Goal: Task Accomplishment & Management: Use online tool/utility

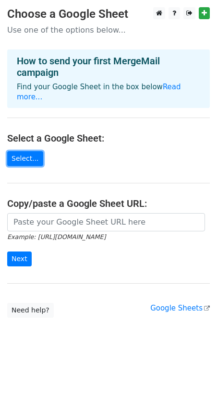
click at [12, 151] on link "Select..." at bounding box center [25, 158] width 36 height 15
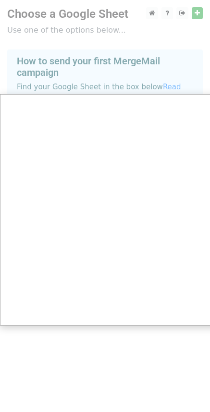
click at [198, 15] on div at bounding box center [108, 209] width 217 height 419
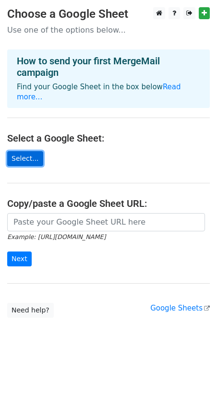
click at [19, 151] on link "Select..." at bounding box center [25, 158] width 36 height 15
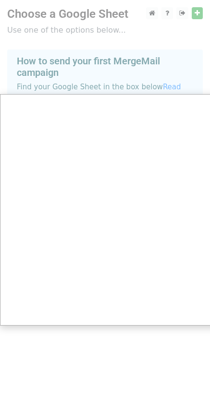
click at [107, 358] on div at bounding box center [108, 209] width 217 height 419
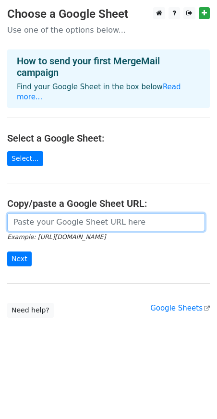
click at [51, 213] on input "url" at bounding box center [106, 222] width 198 height 18
paste input "https://docs.google.com/spreadsheets/d/1iFesgPTsmp42Bri-_PSrUbvaTMnJRaVj/edit?u…"
drag, startPoint x: 80, startPoint y: 216, endPoint x: -53, endPoint y: 221, distance: 133.2
click at [0, 221] on html "Choose a Google Sheet Use one of the options below... How to send your first Me…" at bounding box center [108, 209] width 217 height 419
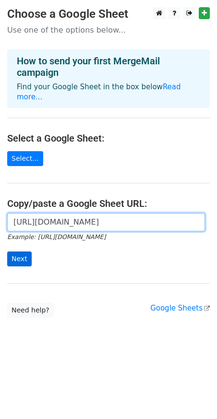
type input "https://docs.google.com/spreadsheets/d/1iFesgPTsmp42Bri-_PSrUbvaTMnJRaVj/edit?u…"
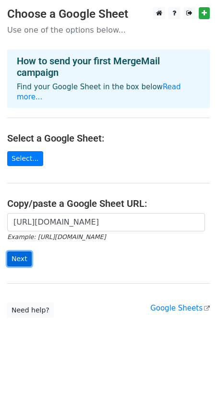
click at [20, 252] on input "Next" at bounding box center [19, 259] width 24 height 15
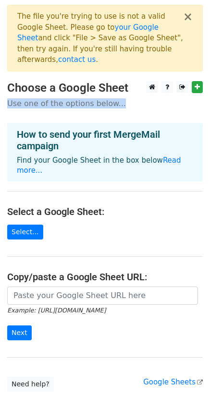
drag, startPoint x: 6, startPoint y: 96, endPoint x: 127, endPoint y: 96, distance: 120.6
click at [127, 96] on main "× The file you're trying to use is not a valid Google Sheet. Please go to your …" at bounding box center [105, 198] width 210 height 387
click at [136, 98] on p "Use one of the options below..." at bounding box center [105, 103] width 196 height 10
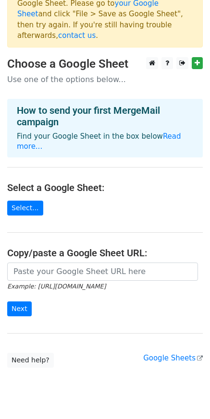
scroll to position [38, 0]
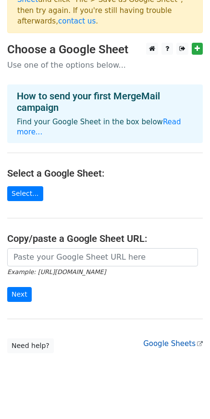
click at [175, 340] on link "Google Sheets" at bounding box center [173, 344] width 60 height 9
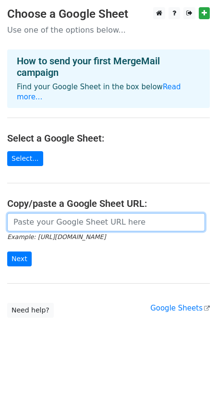
paste input "https://docs.google.com/spreadsheets/d/1iFesgPTsmp42Bri-_PSrUbvaTMnJRaVj/edit?u…"
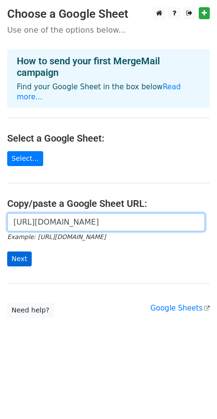
type input "https://docs.google.com/spreadsheets/d/1iFesgPTsmp42Bri-_PSrUbvaTMnJRaVj/edit?u…"
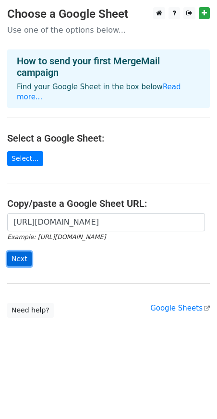
click at [24, 255] on input "Next" at bounding box center [19, 259] width 24 height 15
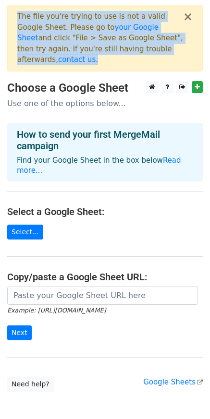
drag, startPoint x: 16, startPoint y: 14, endPoint x: 188, endPoint y: 50, distance: 176.2
click at [188, 50] on div "× The file you're trying to use is not a valid Google Sheet. Please go to your …" at bounding box center [105, 38] width 196 height 67
click at [189, 14] on button "×" at bounding box center [188, 17] width 10 height 12
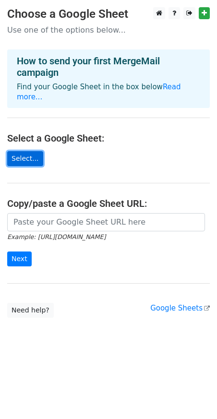
click at [24, 151] on link "Select..." at bounding box center [25, 158] width 36 height 15
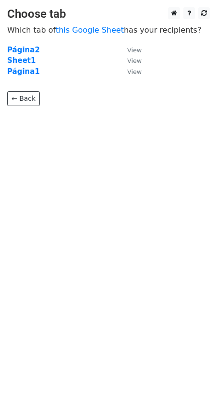
click at [42, 53] on td "Página2" at bounding box center [62, 50] width 110 height 11
click at [24, 49] on strong "Página2" at bounding box center [23, 50] width 33 height 9
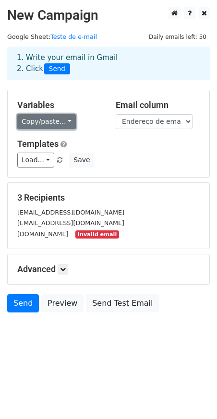
click at [66, 125] on link "Copy/paste..." at bounding box center [46, 121] width 59 height 15
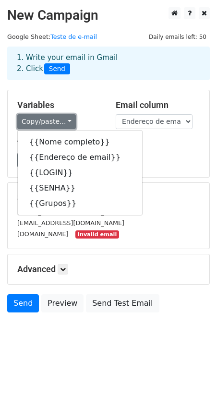
click at [66, 125] on link "Copy/paste..." at bounding box center [46, 121] width 59 height 15
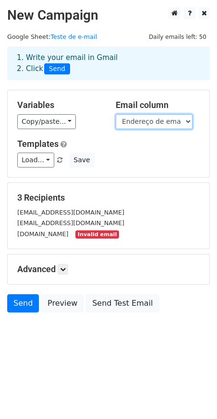
click at [116, 114] on select "Nome completo Endereço de email LOGIN SENHA Grupos" at bounding box center [154, 121] width 77 height 15
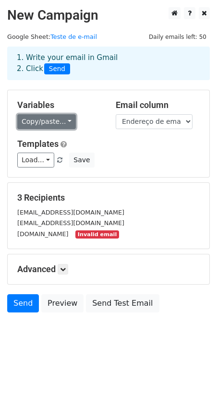
click at [65, 124] on link "Copy/paste..." at bounding box center [46, 121] width 59 height 15
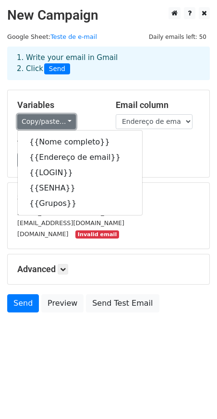
click at [64, 119] on link "Copy/paste..." at bounding box center [46, 121] width 59 height 15
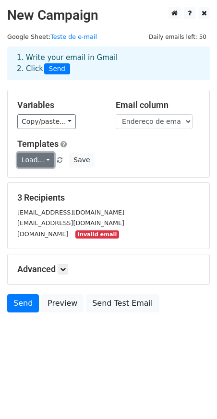
click at [42, 161] on link "Load..." at bounding box center [35, 160] width 37 height 15
click at [44, 161] on link "Load..." at bounding box center [35, 160] width 37 height 15
click at [26, 235] on small "yasminodeali70.gmail.com" at bounding box center [42, 234] width 51 height 7
click at [68, 271] on link at bounding box center [63, 269] width 11 height 11
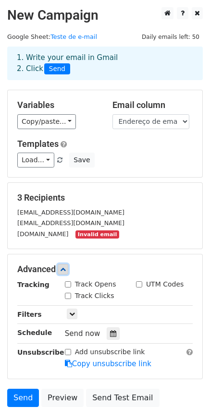
click at [68, 271] on link at bounding box center [63, 269] width 11 height 11
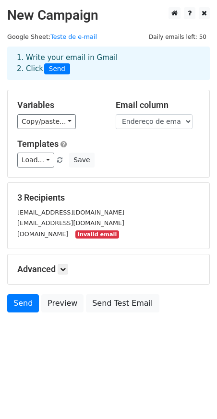
click at [58, 133] on div "Variables Copy/paste... {{Nome completo}} {{Endereço de email}} {{LOGIN}} {{SEN…" at bounding box center [109, 133] width 202 height 87
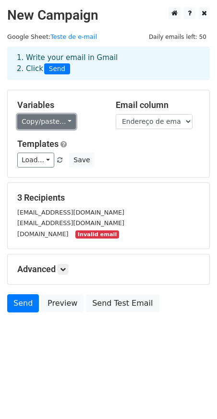
click at [61, 127] on link "Copy/paste..." at bounding box center [46, 121] width 59 height 15
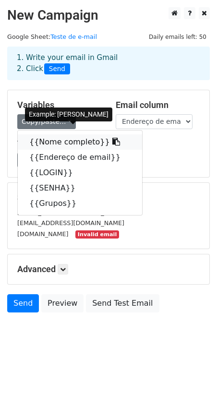
click at [67, 140] on link "{{Nome completo}}" at bounding box center [80, 141] width 124 height 15
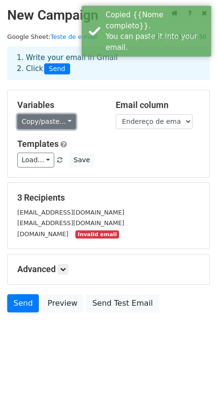
click at [53, 124] on link "Copy/paste..." at bounding box center [46, 121] width 59 height 15
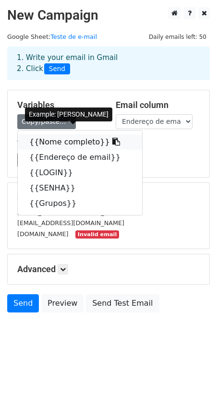
click at [99, 144] on link "{{Nome completo}}" at bounding box center [80, 141] width 124 height 15
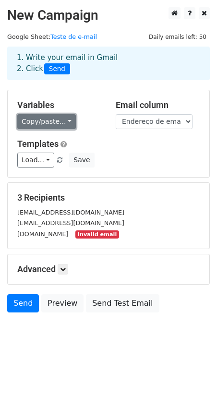
click at [56, 122] on link "Copy/paste..." at bounding box center [46, 121] width 59 height 15
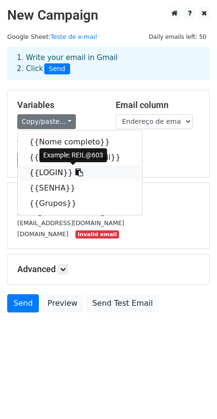
click at [59, 171] on link "{{LOGIN}}" at bounding box center [80, 172] width 124 height 15
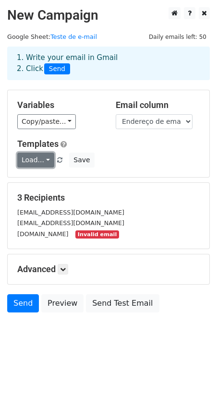
click at [45, 157] on link "Load..." at bounding box center [35, 160] width 37 height 15
click at [48, 130] on div "Variables Copy/paste... {{Nome completo}} {{Endereço de email}} {{LOGIN}} {{SEN…" at bounding box center [109, 133] width 202 height 87
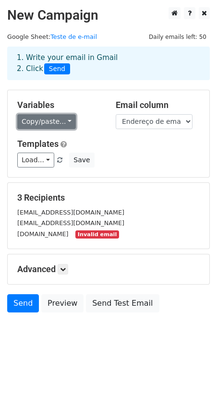
click at [51, 124] on link "Copy/paste..." at bounding box center [46, 121] width 59 height 15
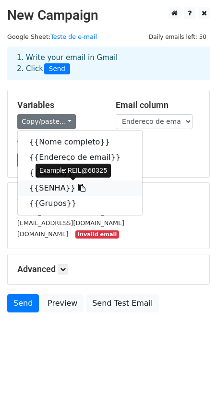
click at [45, 187] on link "{{SENHA}}" at bounding box center [80, 188] width 124 height 15
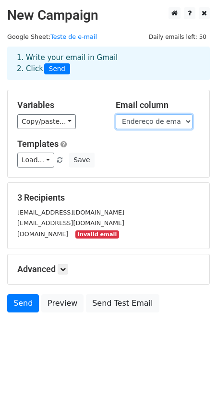
click at [116, 114] on select "Nome completo Endereço de email LOGIN SENHA Grupos" at bounding box center [154, 121] width 77 height 15
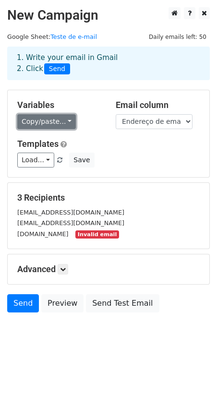
click at [71, 122] on link "Copy/paste..." at bounding box center [46, 121] width 59 height 15
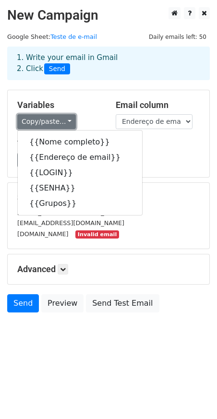
click at [71, 122] on link "Copy/paste..." at bounding box center [46, 121] width 59 height 15
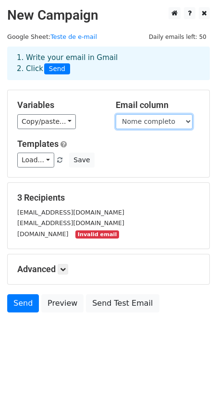
click at [116, 114] on select "Nome completo Endereço de email LOGIN SENHA Grupos" at bounding box center [154, 121] width 77 height 15
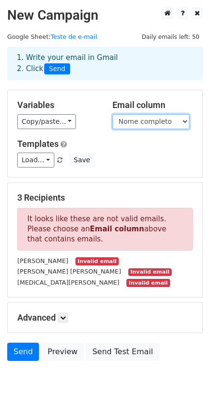
select select "Endereço de email"
click at [112, 114] on select "Nome completo Endereço de email LOGIN SENHA Grupos" at bounding box center [150, 121] width 77 height 15
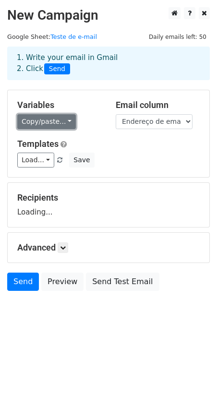
click at [59, 122] on link "Copy/paste..." at bounding box center [46, 121] width 59 height 15
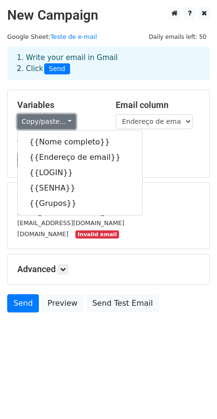
click at [59, 122] on link "Copy/paste..." at bounding box center [46, 121] width 59 height 15
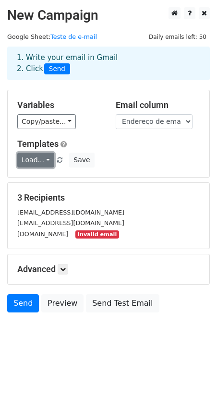
click at [45, 165] on link "Load..." at bounding box center [35, 160] width 37 height 15
click at [48, 162] on link "Load..." at bounding box center [35, 160] width 37 height 15
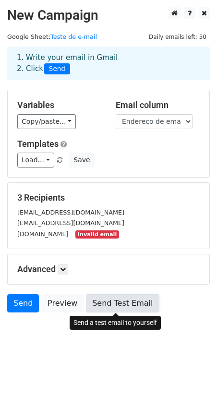
click at [110, 304] on link "Send Test Email" at bounding box center [122, 303] width 73 height 18
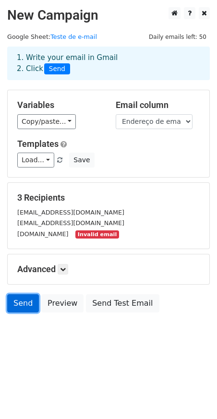
click at [28, 305] on link "Send" at bounding box center [23, 303] width 32 height 18
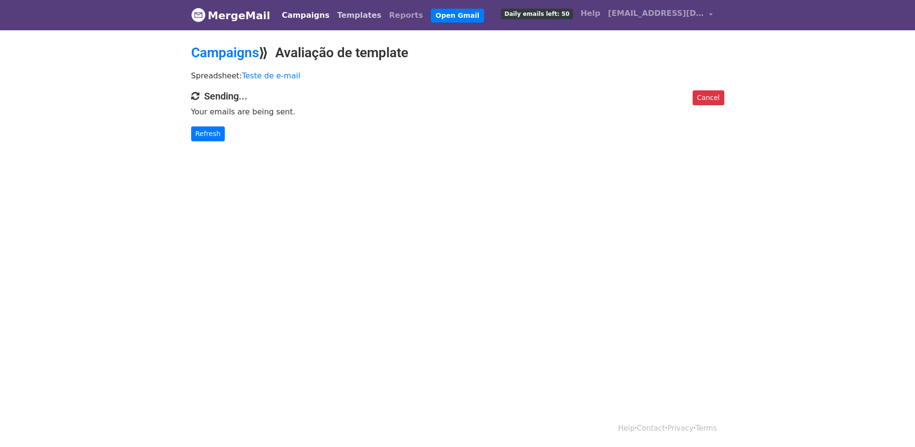
click at [333, 18] on link "Templates" at bounding box center [359, 15] width 52 height 19
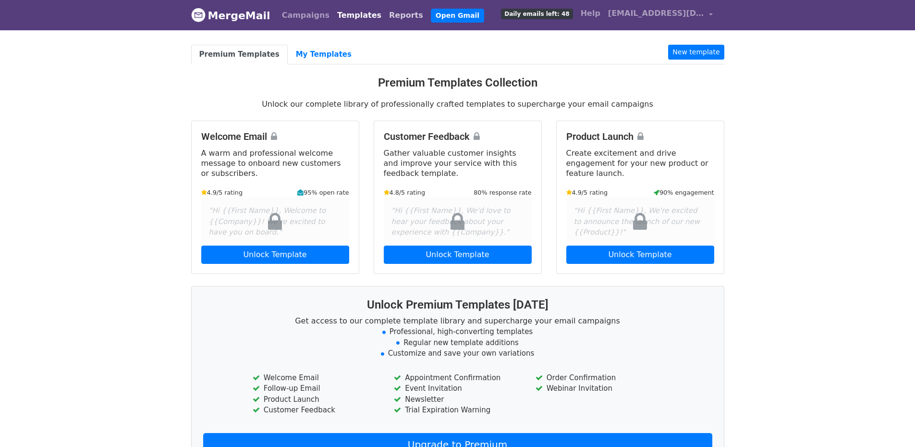
click at [395, 12] on link "Reports" at bounding box center [406, 15] width 42 height 19
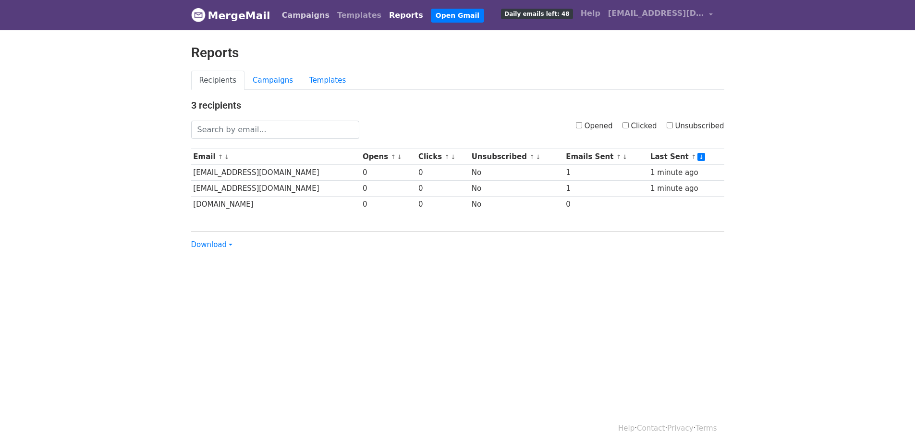
click at [299, 17] on link "Campaigns" at bounding box center [305, 15] width 55 height 19
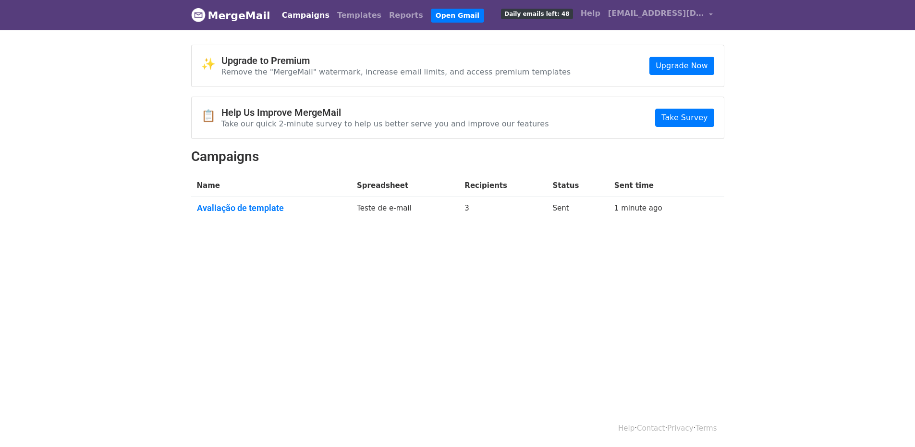
click at [391, 14] on link "Reports" at bounding box center [406, 15] width 42 height 19
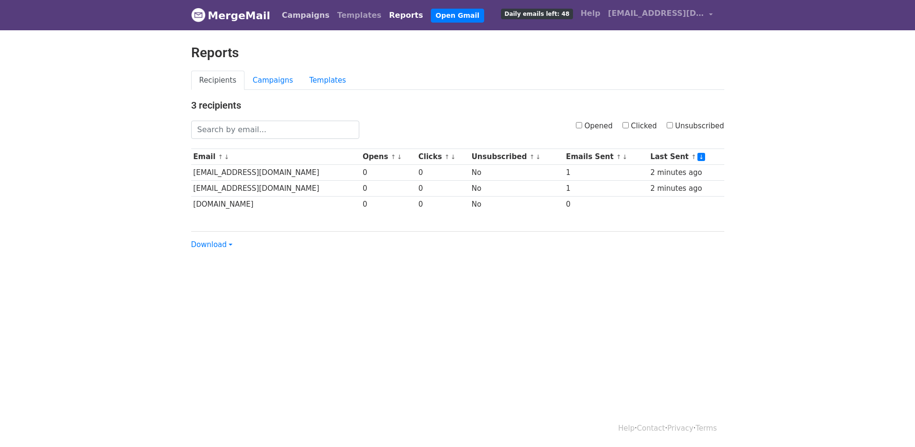
click at [293, 16] on link "Campaigns" at bounding box center [305, 15] width 55 height 19
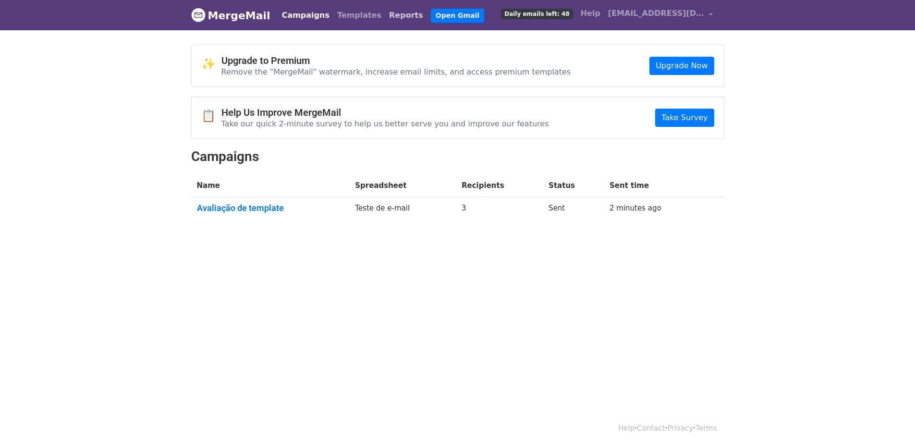
click at [391, 17] on link "Reports" at bounding box center [406, 15] width 42 height 19
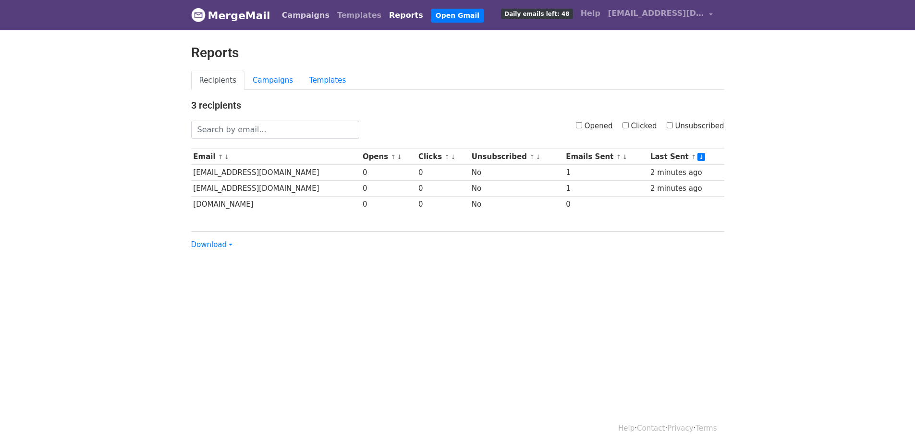
click at [294, 15] on link "Campaigns" at bounding box center [305, 15] width 55 height 19
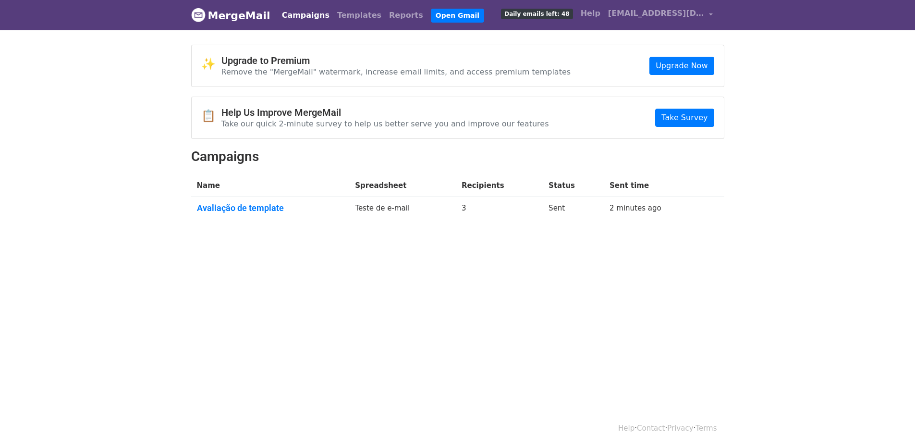
click at [380, 206] on td "Teste de e-mail" at bounding box center [402, 210] width 107 height 26
click at [221, 209] on link "Avaliação de template" at bounding box center [270, 208] width 147 height 11
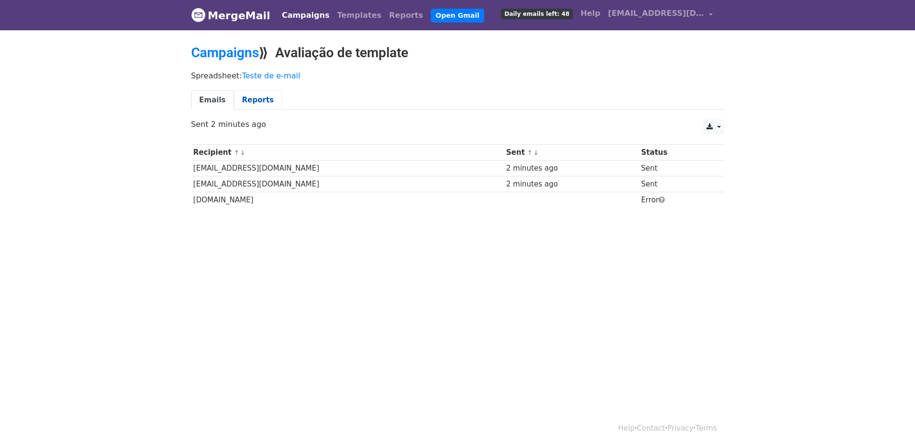
click at [242, 102] on link "Reports" at bounding box center [258, 100] width 48 height 20
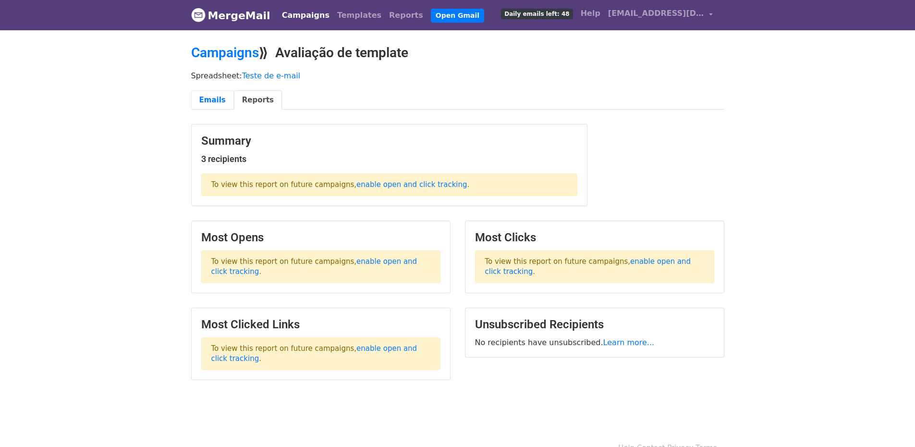
click at [213, 99] on link "Emails" at bounding box center [212, 100] width 43 height 20
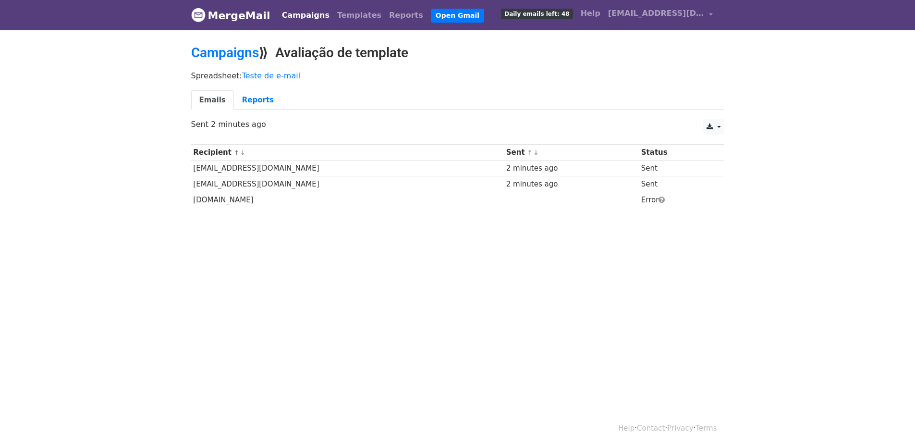
click at [218, 162] on td "[EMAIL_ADDRESS][DOMAIN_NAME]" at bounding box center [347, 168] width 313 height 16
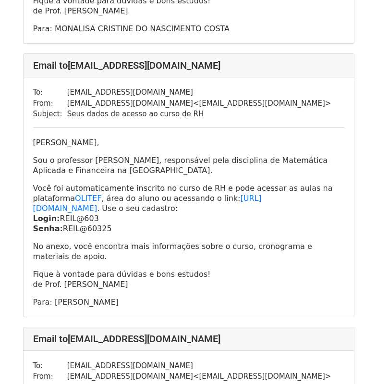
scroll to position [9820, 0]
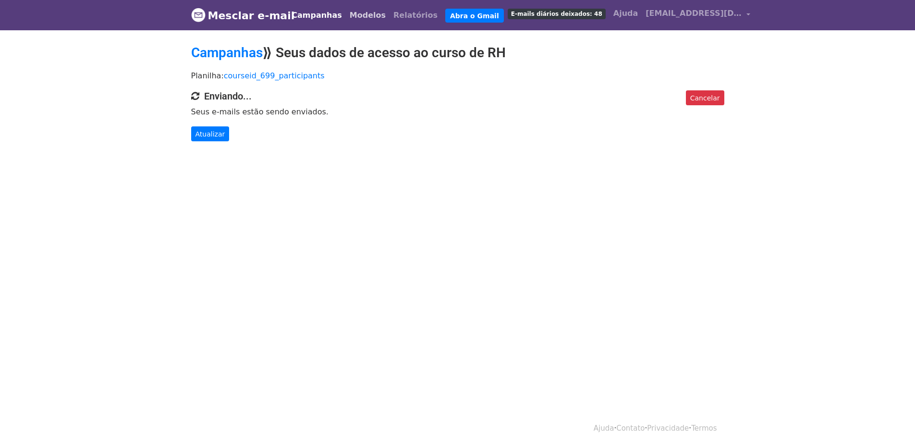
click at [360, 17] on font "Modelos" at bounding box center [368, 15] width 36 height 9
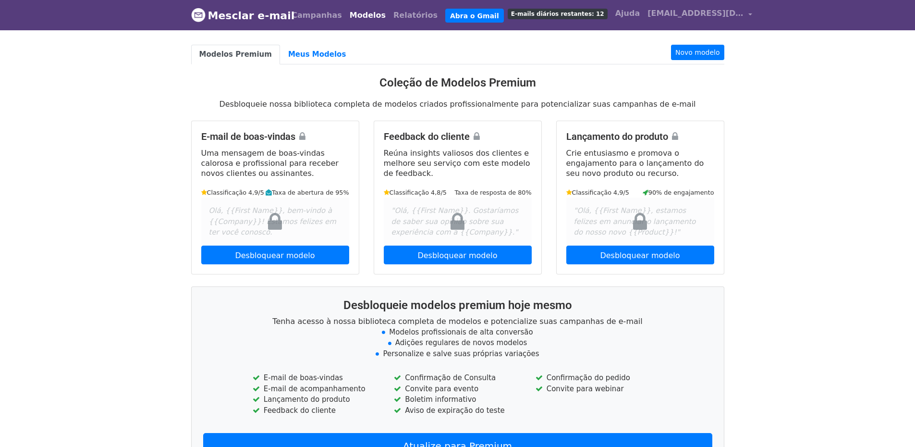
click at [286, 19] on font "Mesclar e-mail" at bounding box center [251, 16] width 87 height 12
click at [306, 14] on font "Campanhas" at bounding box center [317, 15] width 50 height 9
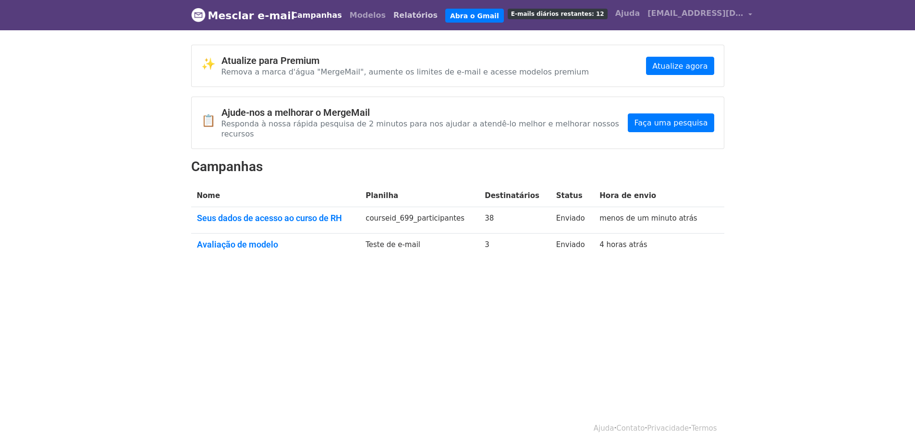
click at [411, 16] on font "Relatórios" at bounding box center [415, 15] width 44 height 9
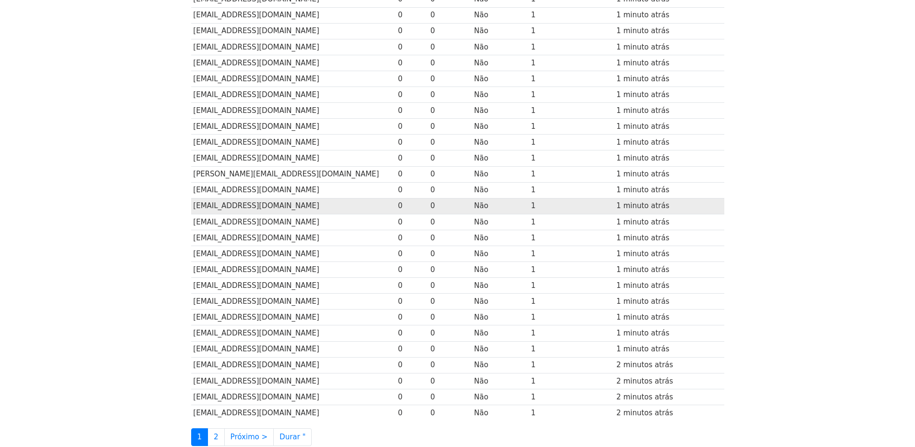
scroll to position [336, 0]
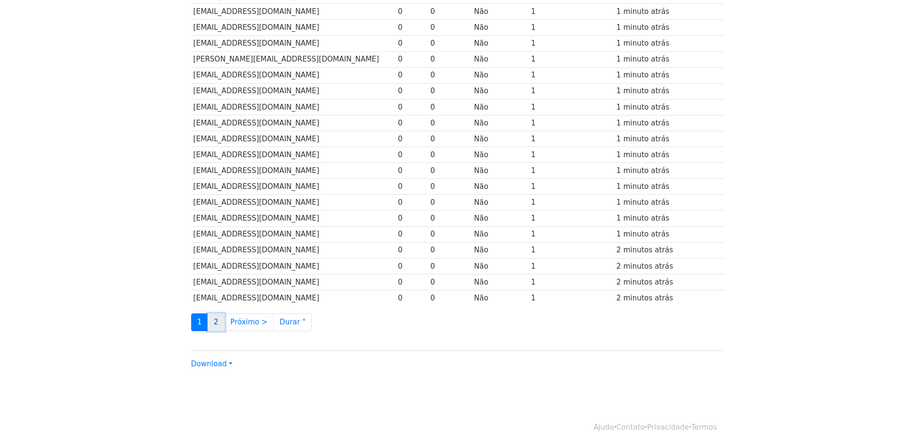
click at [221, 318] on link "2" at bounding box center [216, 322] width 17 height 18
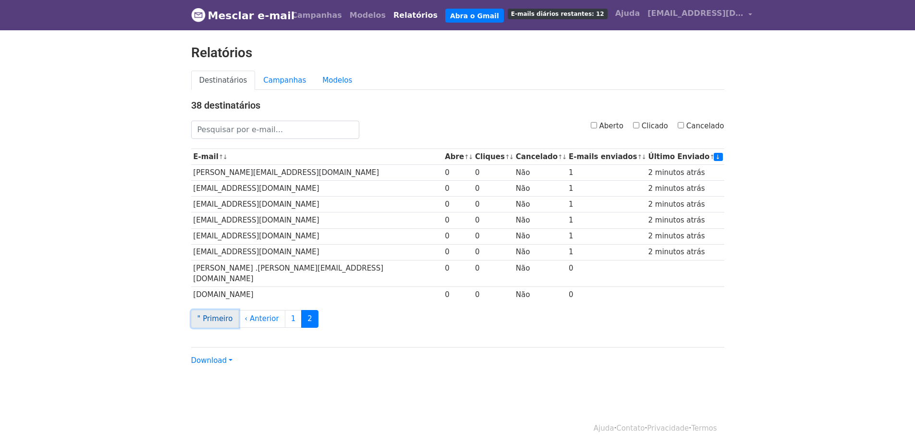
click at [220, 314] on font "" Primeiro" at bounding box center [215, 318] width 36 height 9
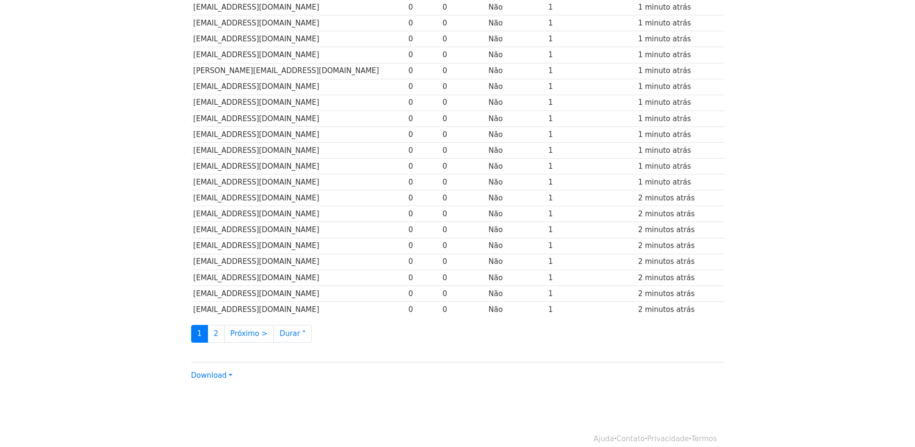
scroll to position [336, 0]
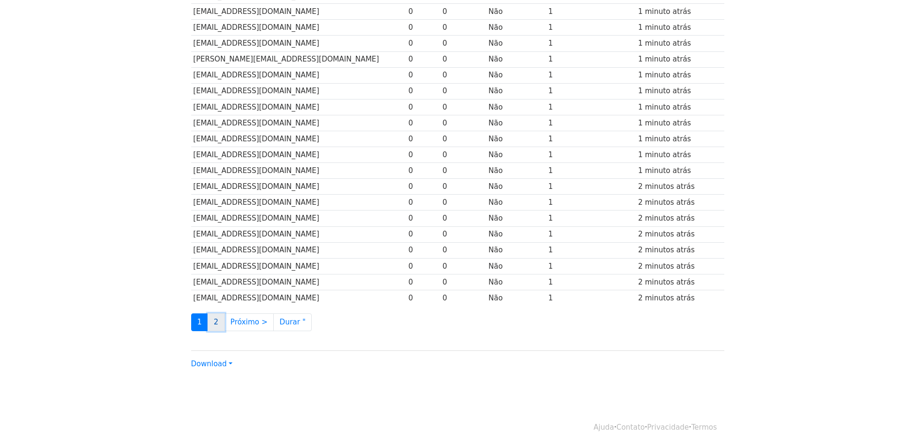
click at [217, 322] on font "2" at bounding box center [216, 322] width 5 height 9
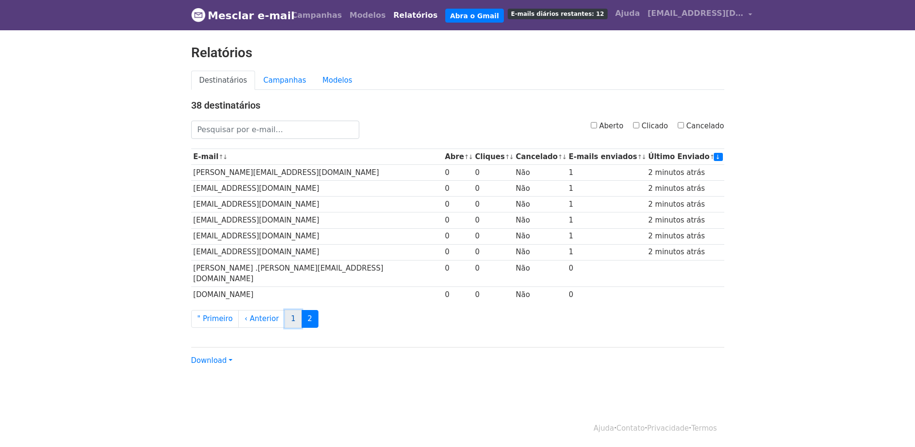
click at [285, 310] on link "1" at bounding box center [293, 319] width 17 height 18
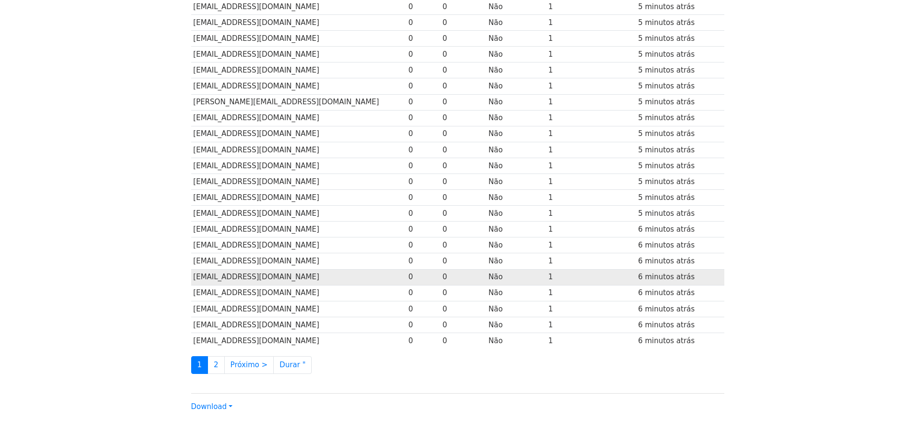
scroll to position [293, 0]
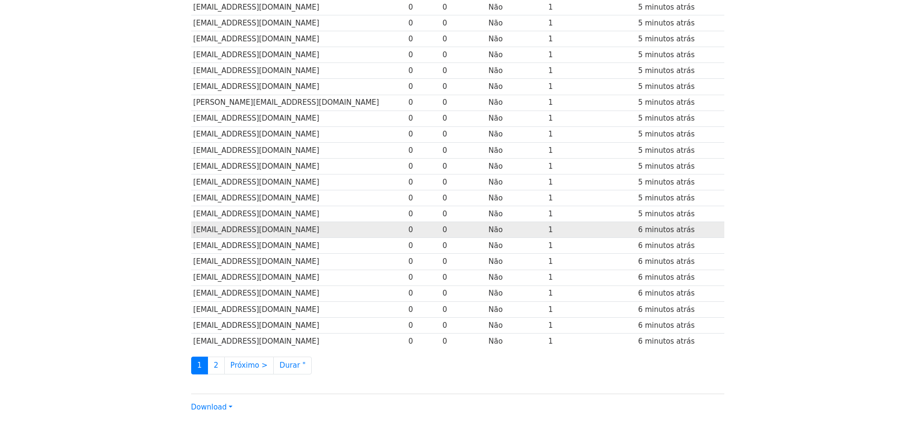
click at [283, 224] on td "GIOVANNACARNEIROS@GMAIL.COM" at bounding box center [298, 230] width 215 height 16
click at [642, 232] on font "6 minutos atrás" at bounding box center [666, 229] width 57 height 9
click at [290, 224] on td "[EMAIL_ADDRESS][DOMAIN_NAME]" at bounding box center [298, 230] width 215 height 16
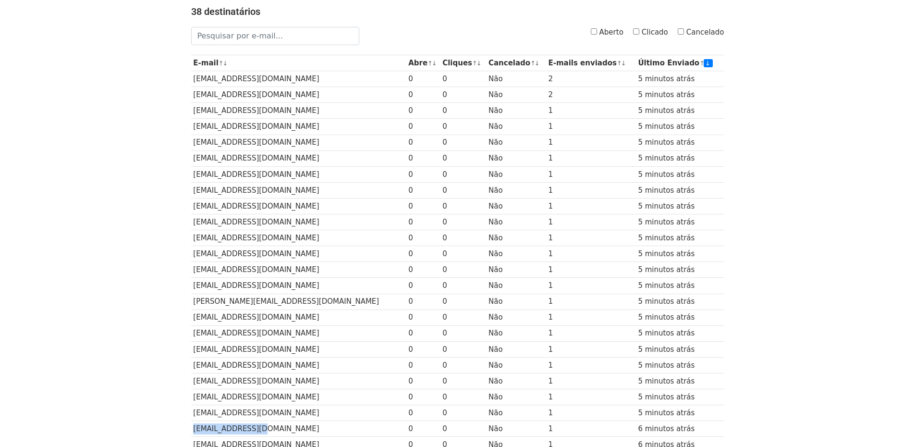
scroll to position [0, 0]
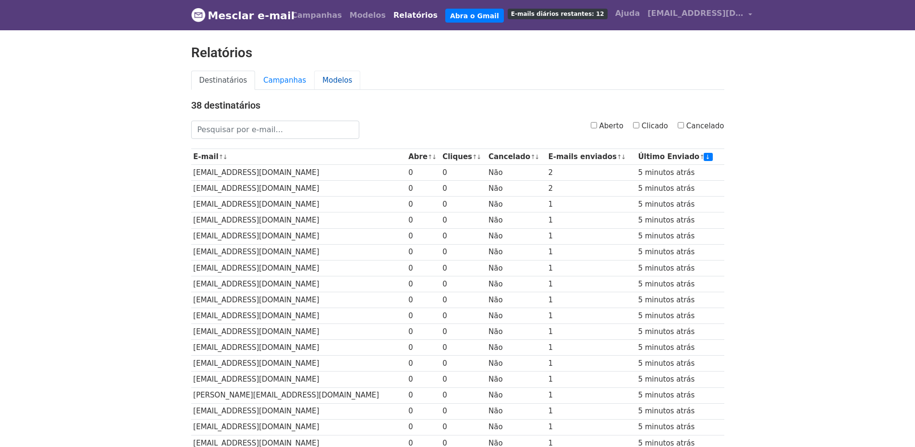
click at [337, 84] on font "Modelos" at bounding box center [337, 80] width 30 height 9
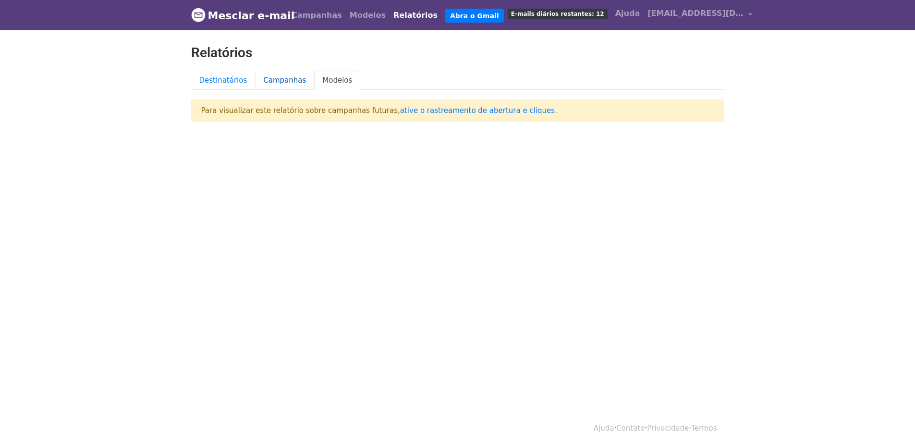
click at [278, 83] on font "Campanhas" at bounding box center [284, 80] width 43 height 9
click at [225, 76] on font "Destinatários" at bounding box center [223, 80] width 48 height 9
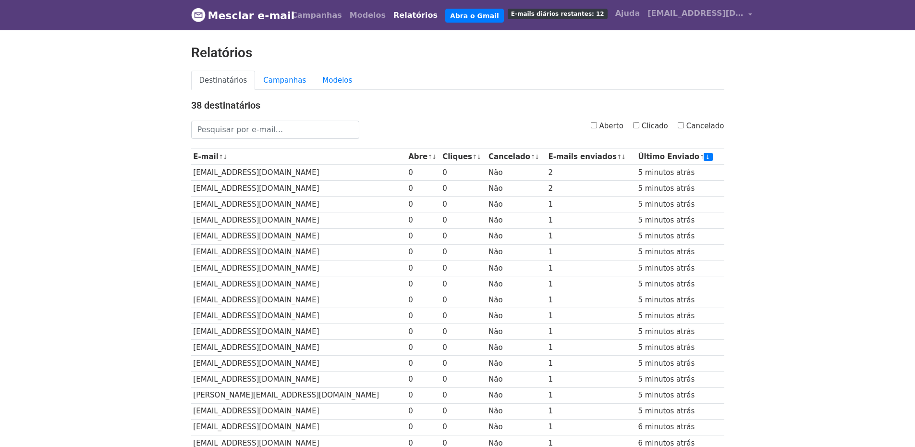
click at [595, 126] on input "Aberto" at bounding box center [594, 125] width 6 height 6
checkbox input "true"
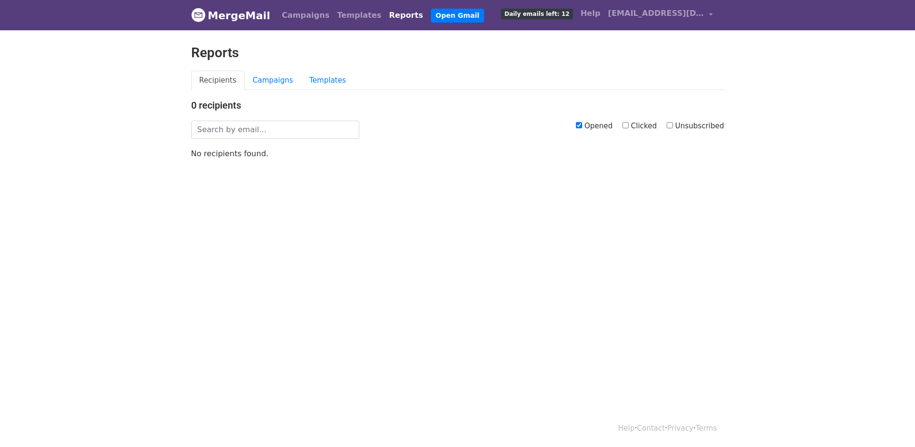
click at [595, 126] on label "Opened" at bounding box center [594, 126] width 37 height 11
click at [582, 126] on input "Opened" at bounding box center [579, 125] width 6 height 6
checkbox input "false"
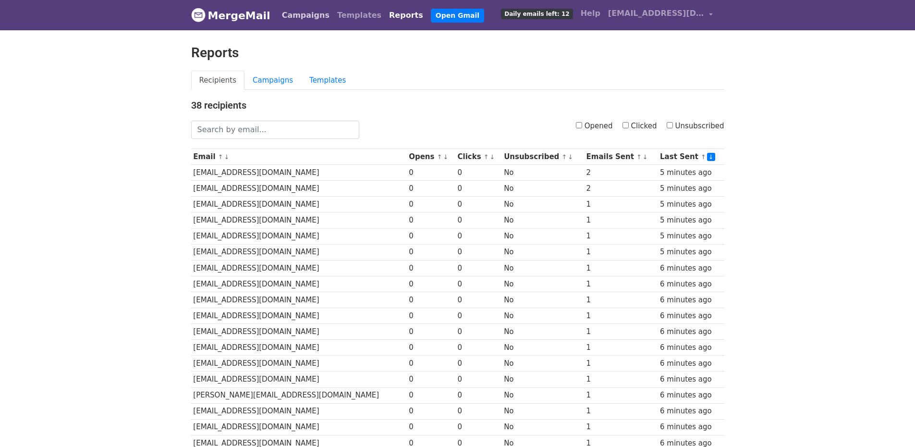
click at [313, 13] on link "Campaigns" at bounding box center [305, 15] width 55 height 19
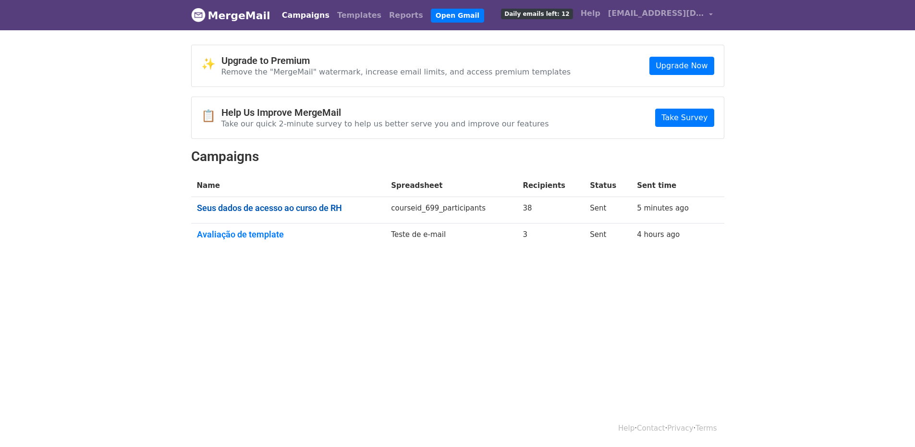
click at [285, 210] on link "Seus dados de acesso ao curso de RH" at bounding box center [288, 208] width 183 height 11
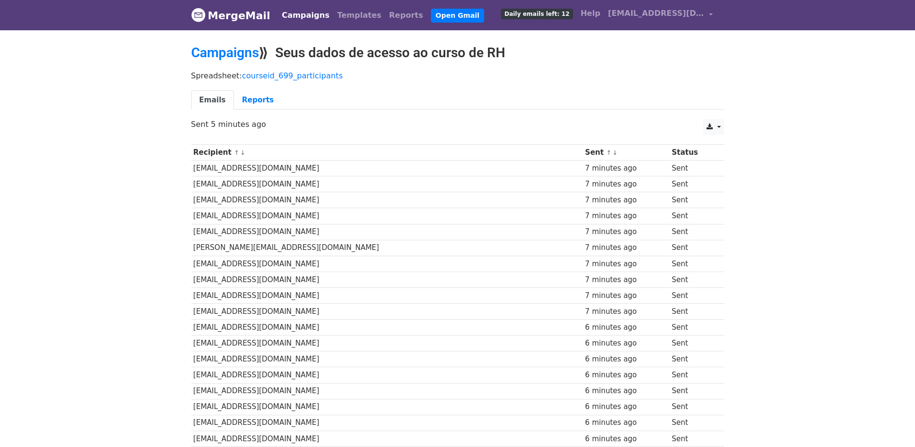
click at [279, 187] on td "ARAUJOANINHA766@GMAIL.COM" at bounding box center [387, 184] width 392 height 16
click at [281, 77] on link "courseid_699_participants" at bounding box center [292, 75] width 101 height 9
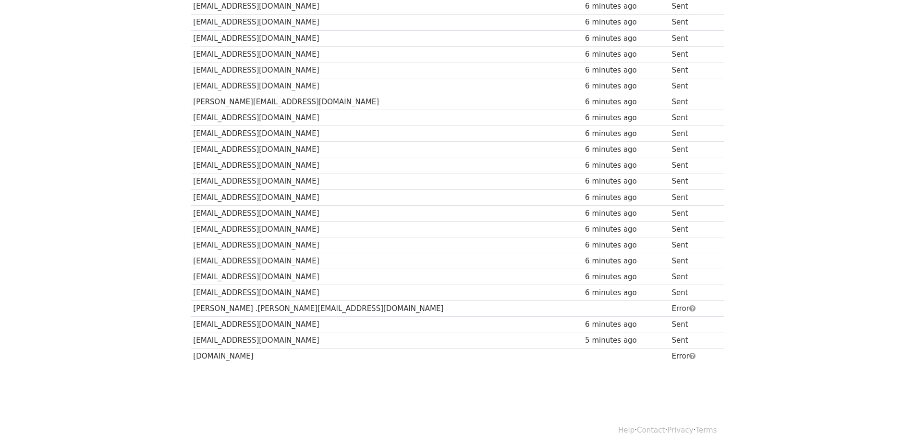
scroll to position [391, 0]
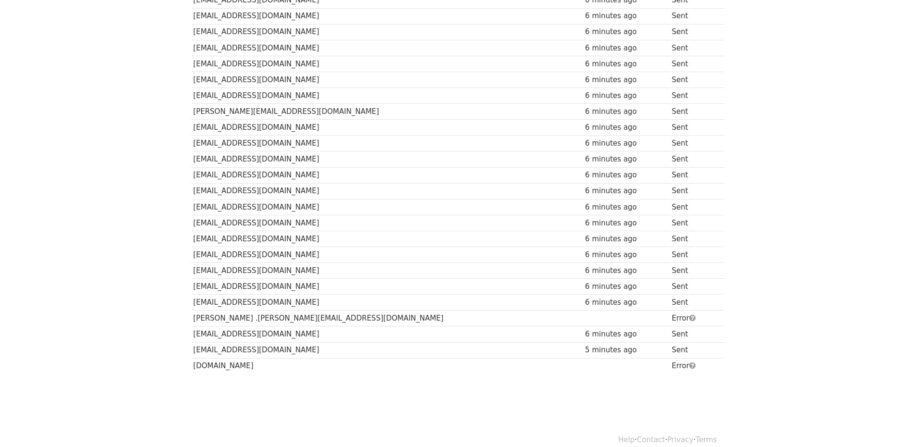
click at [585, 160] on div "6 minutes ago" at bounding box center [626, 159] width 82 height 11
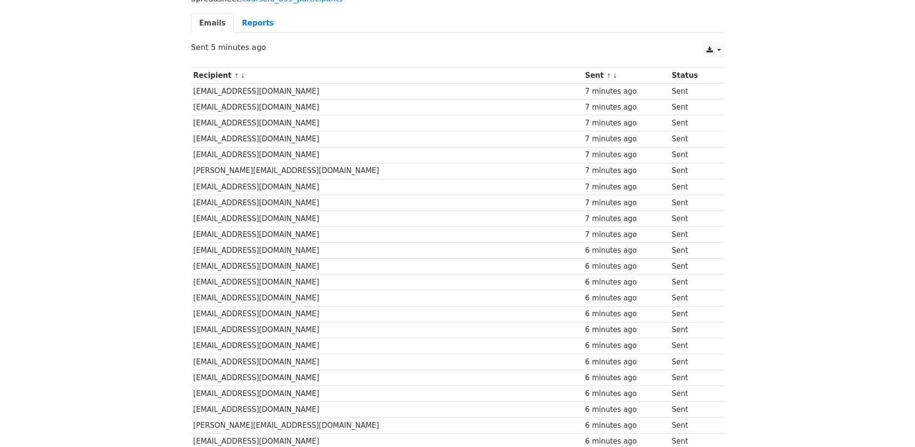
scroll to position [0, 0]
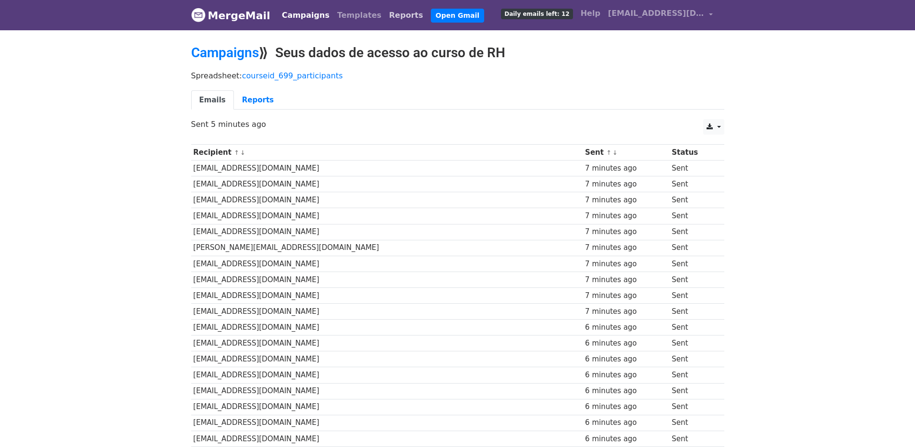
click at [385, 16] on link "Reports" at bounding box center [406, 15] width 42 height 19
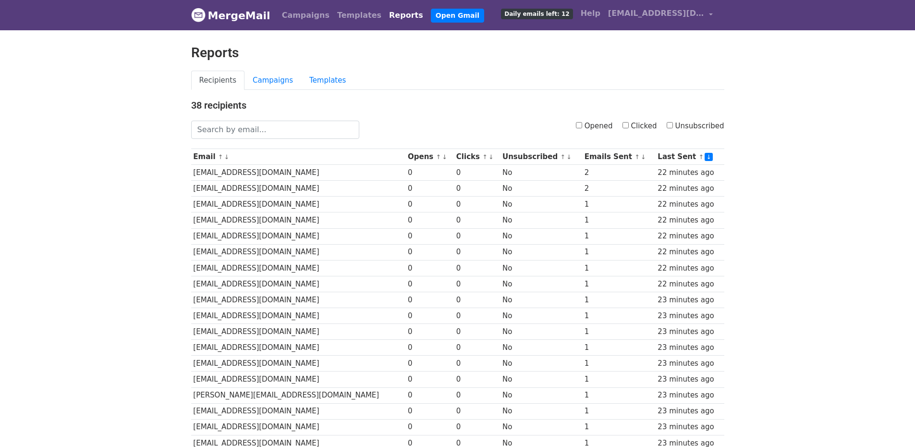
click at [508, 126] on div "Opened Clicked Unsubscribed" at bounding box center [549, 130] width 365 height 18
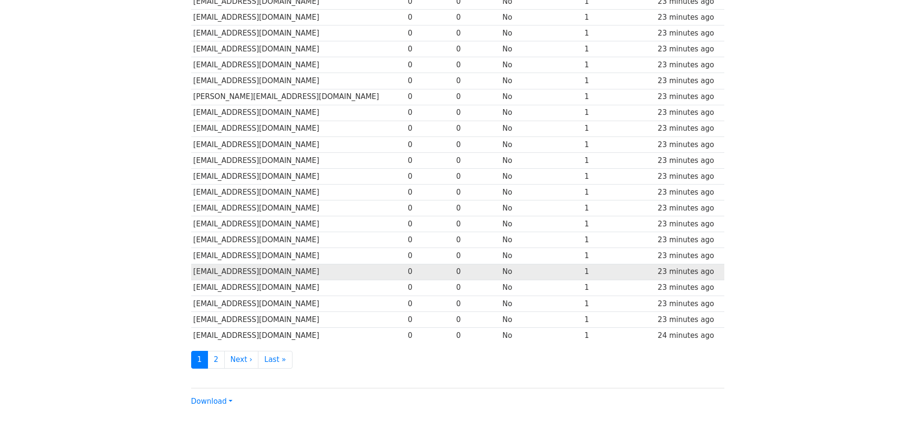
scroll to position [278, 0]
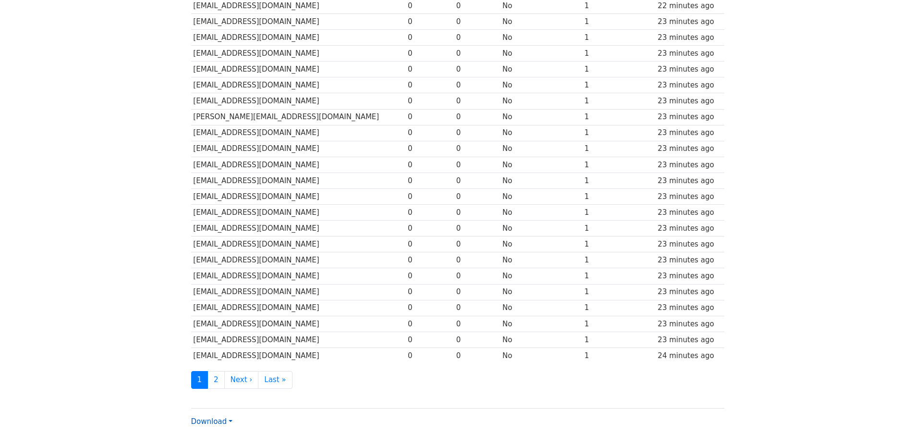
click at [226, 423] on link "Download" at bounding box center [211, 421] width 41 height 9
click at [450, 368] on div "38 recipients Opened Clicked Unsubscribed Email ↑ ↓ Opens ↑ ↓ Clicks ↑ ↓ Unsubs…" at bounding box center [458, 123] width 548 height 605
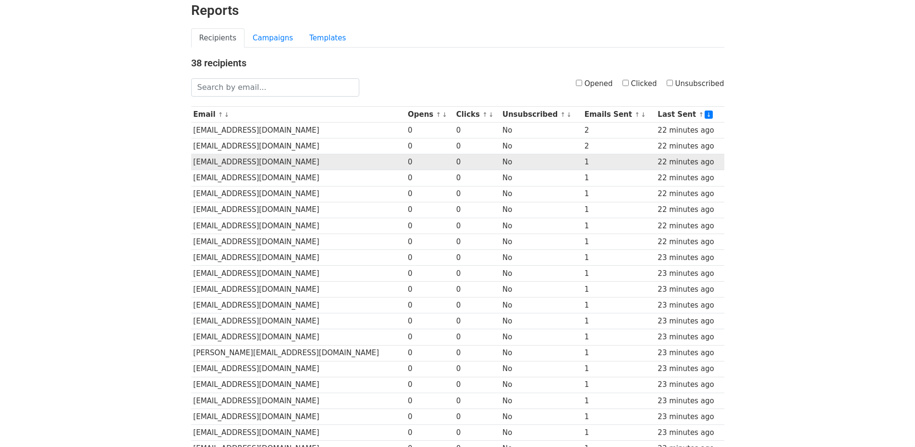
scroll to position [0, 0]
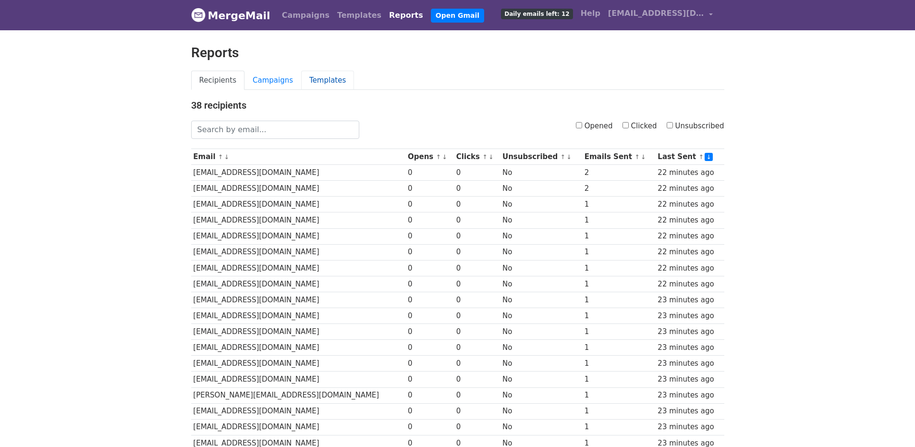
click at [318, 80] on link "Templates" at bounding box center [327, 81] width 53 height 20
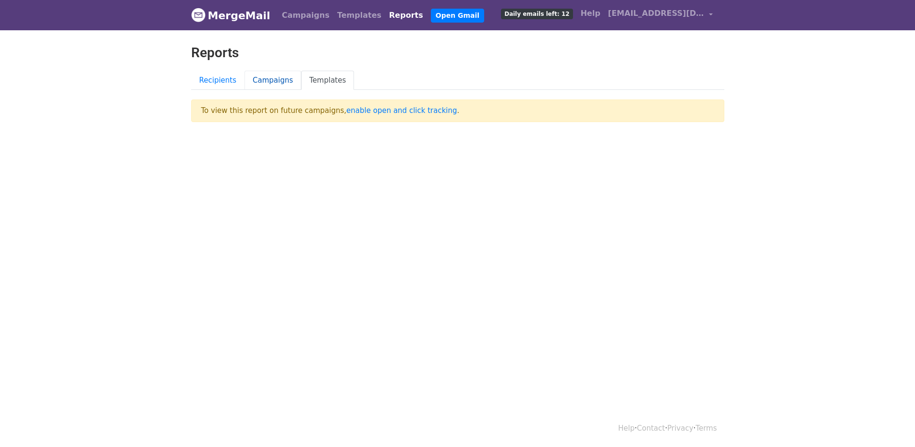
click at [257, 81] on link "Campaigns" at bounding box center [272, 81] width 57 height 20
click at [233, 83] on link "Recipients" at bounding box center [218, 81] width 54 height 20
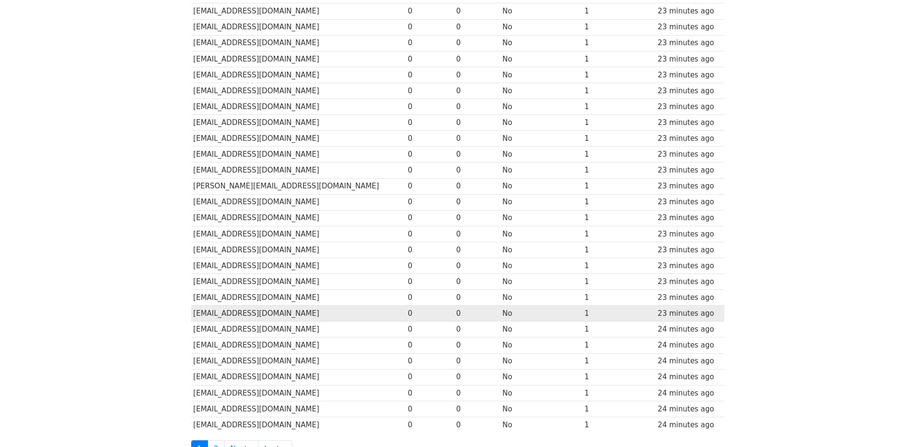
scroll to position [231, 0]
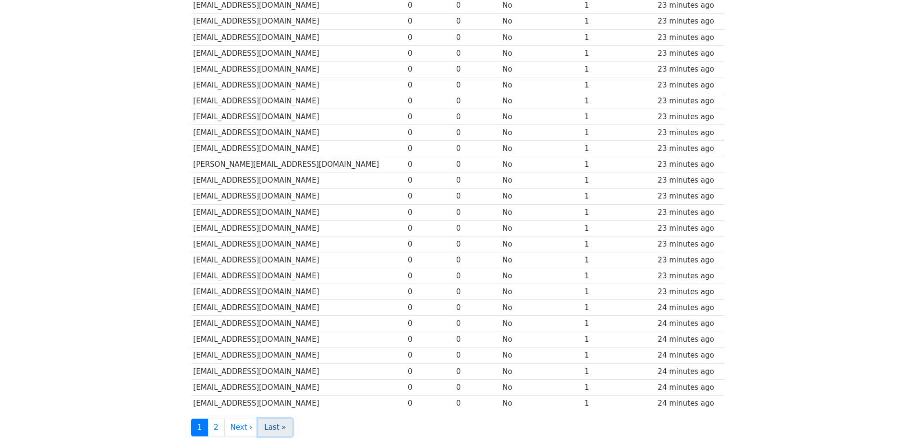
click at [260, 428] on link "Last »" at bounding box center [275, 427] width 34 height 18
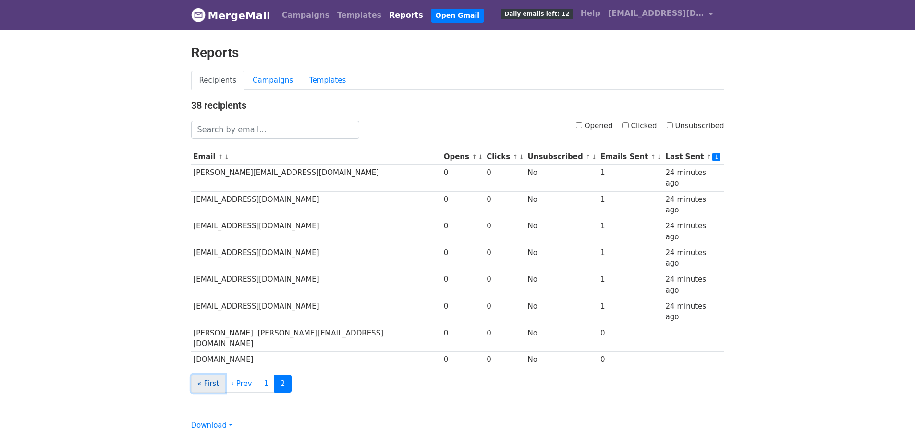
click at [200, 375] on link "« First" at bounding box center [208, 384] width 35 height 18
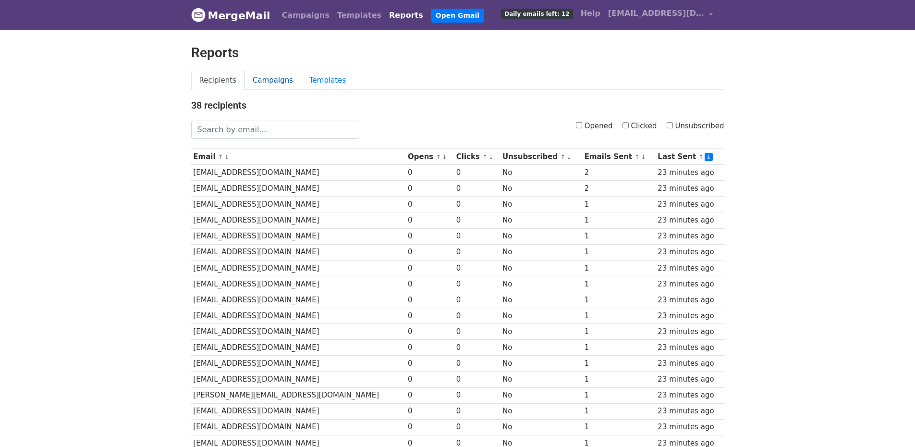
click at [272, 83] on link "Campaigns" at bounding box center [272, 81] width 57 height 20
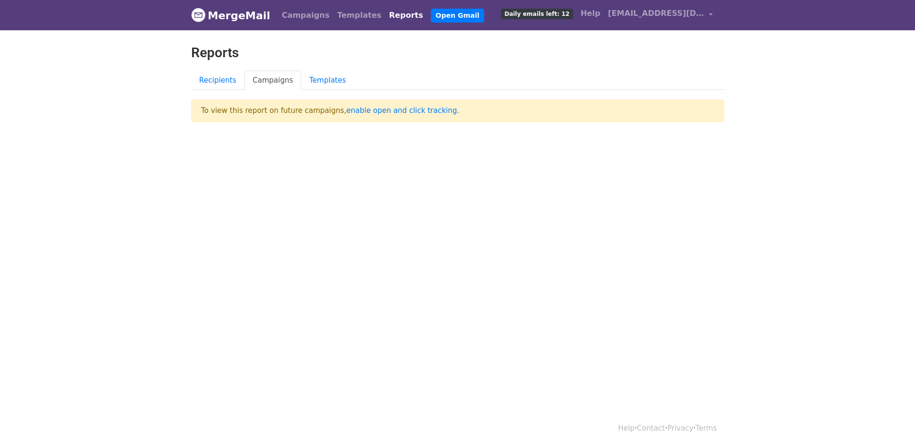
click at [311, 83] on link "Templates" at bounding box center [327, 81] width 53 height 20
click at [224, 80] on link "Recipients" at bounding box center [218, 81] width 54 height 20
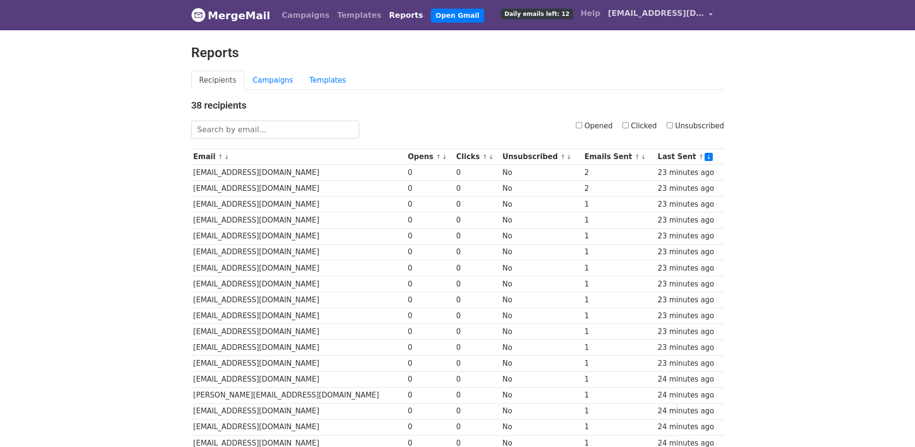
click at [657, 18] on span "[EMAIL_ADDRESS][DOMAIN_NAME]" at bounding box center [656, 14] width 96 height 12
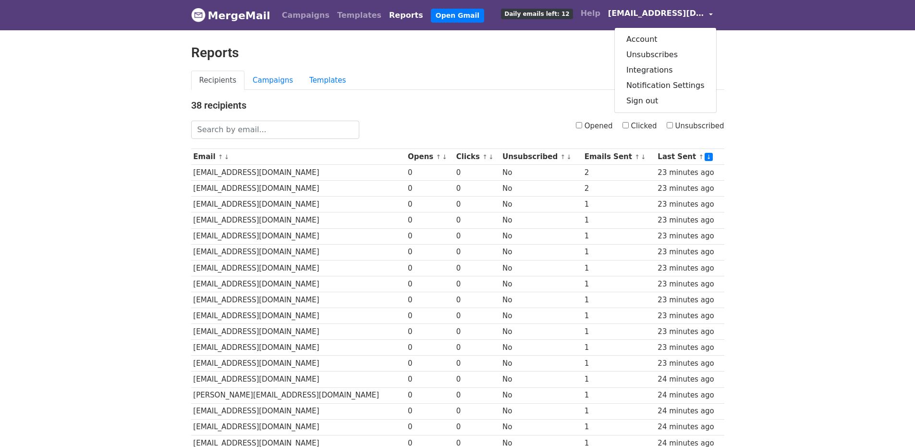
click at [309, 52] on h2 "Reports" at bounding box center [457, 53] width 533 height 16
